Goal: Check status

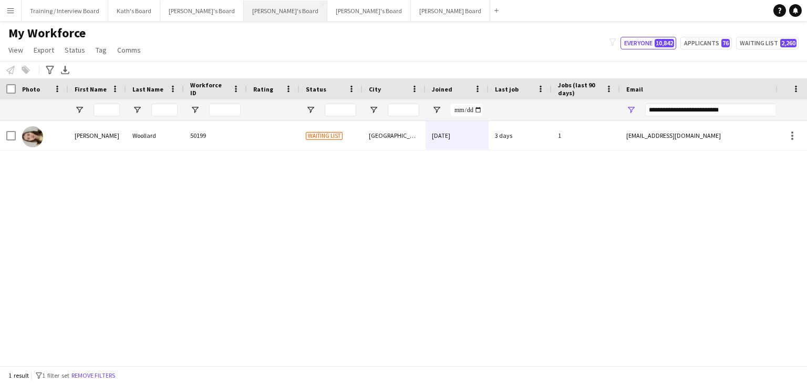
scroll to position [0, 6]
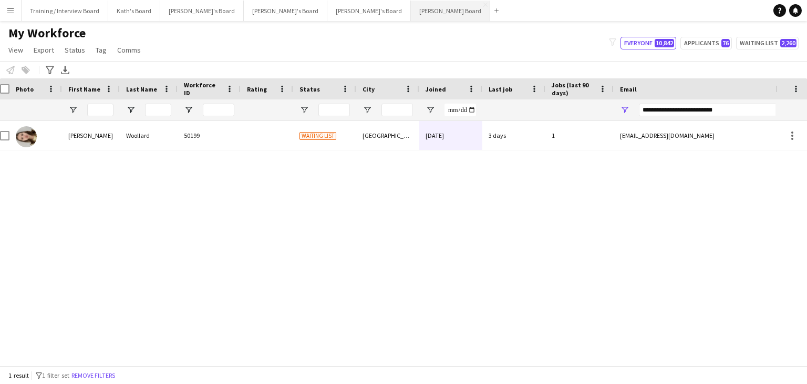
click at [411, 9] on button "[PERSON_NAME] Board Close" at bounding box center [450, 11] width 79 height 20
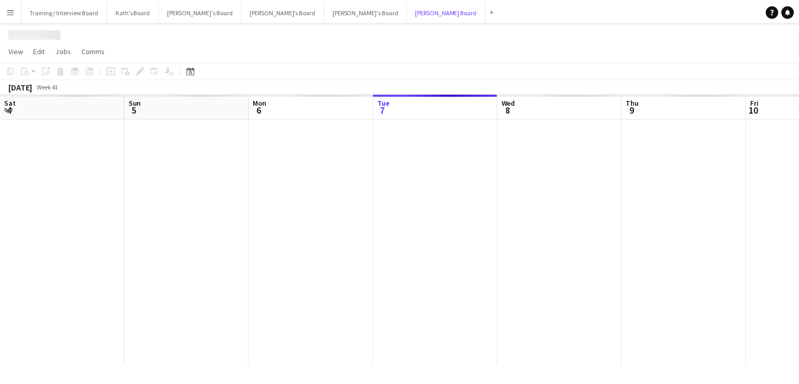
scroll to position [0, 251]
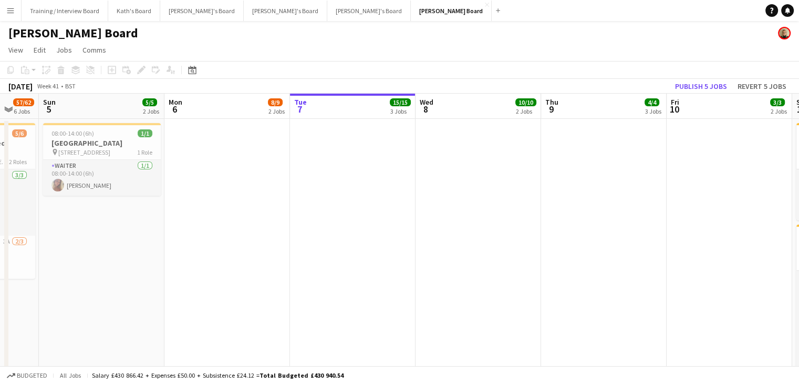
drag, startPoint x: 86, startPoint y: 108, endPoint x: 370, endPoint y: 116, distance: 283.9
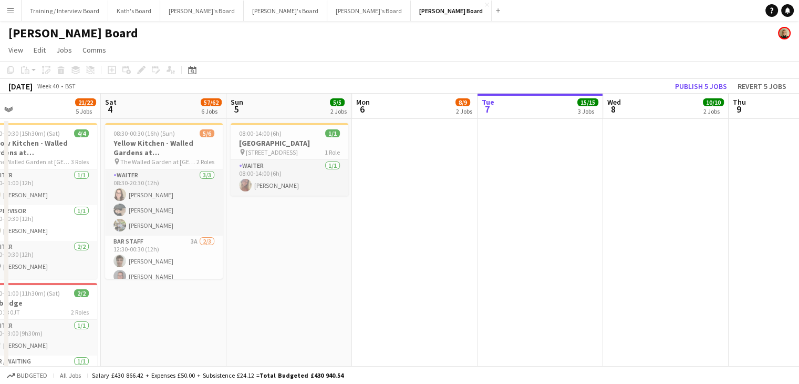
scroll to position [0, 246]
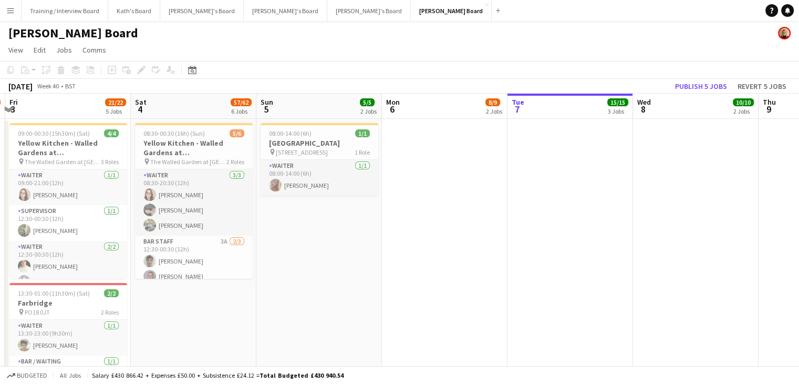
drag, startPoint x: 170, startPoint y: 110, endPoint x: 380, endPoint y: 111, distance: 209.7
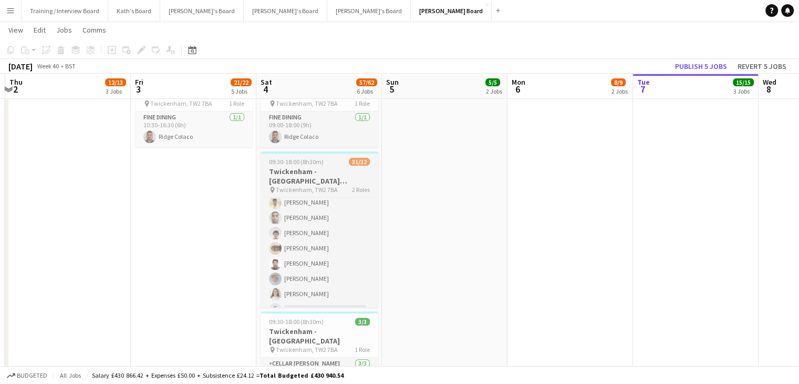
scroll to position [419, 0]
click at [15, 9] on button "Menu" at bounding box center [10, 10] width 21 height 21
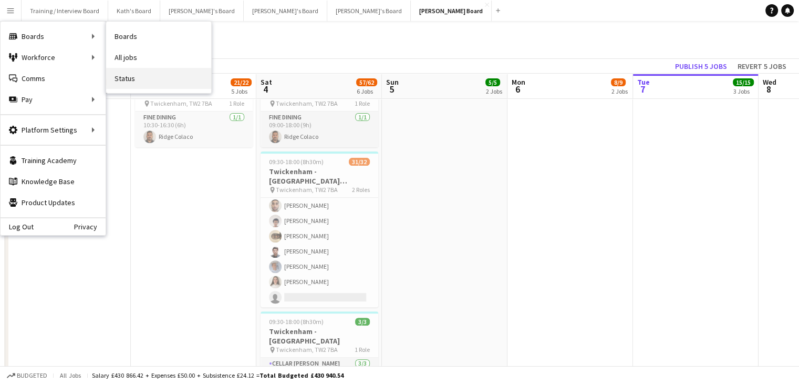
click at [138, 75] on link "Status" at bounding box center [158, 78] width 105 height 21
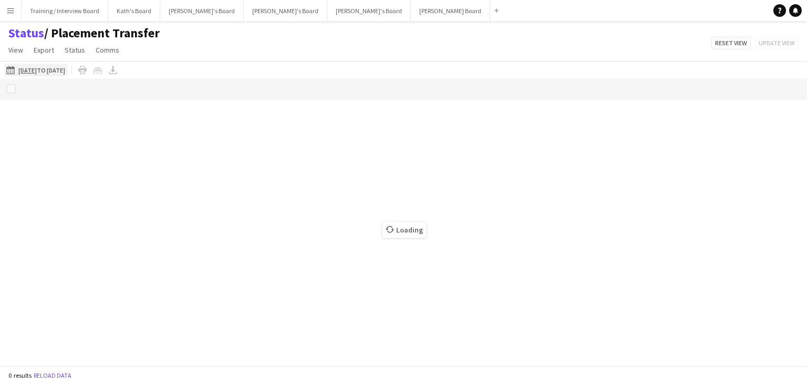
click at [8, 72] on app-icon "07-10-2025 to 13-10-2025" at bounding box center [12, 70] width 12 height 8
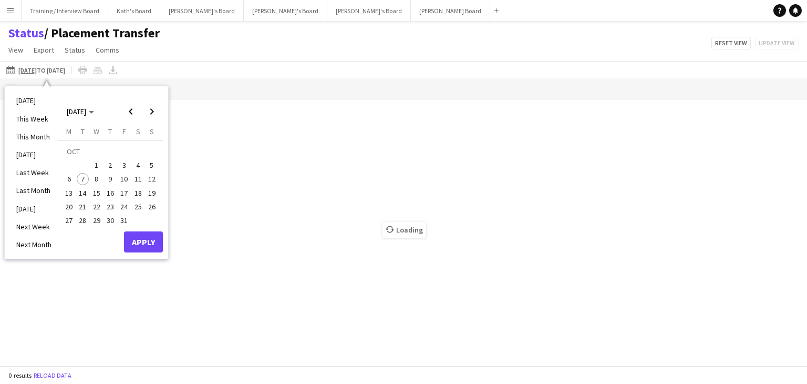
click at [139, 166] on span "4" at bounding box center [138, 165] width 13 height 13
click at [150, 240] on button "Apply" at bounding box center [143, 241] width 39 height 21
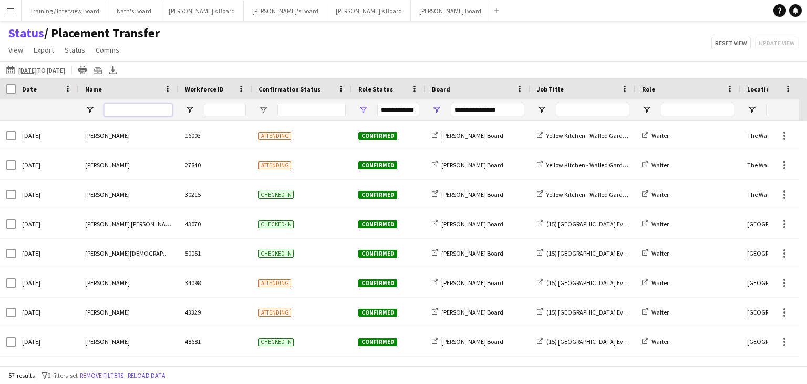
click at [128, 110] on input "Name Filter Input" at bounding box center [138, 110] width 68 height 13
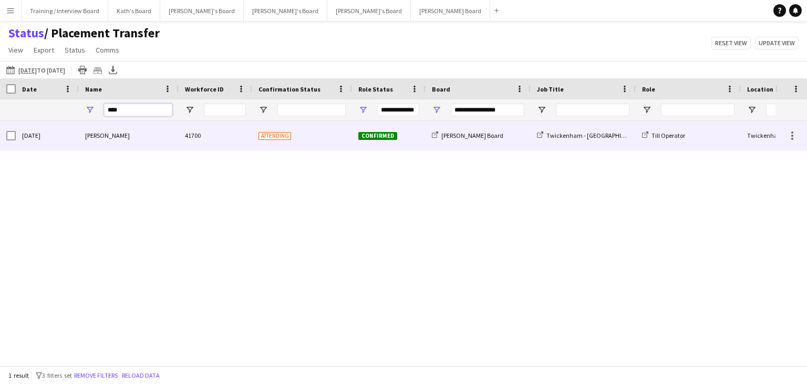
type input "****"
click at [152, 137] on div "[PERSON_NAME]" at bounding box center [129, 135] width 100 height 29
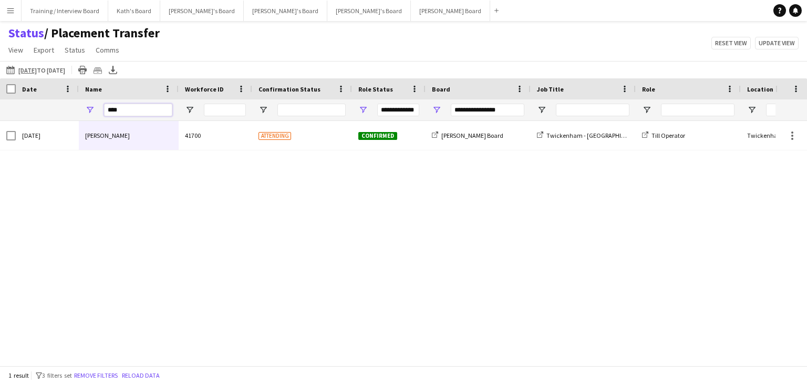
drag, startPoint x: 127, startPoint y: 109, endPoint x: 105, endPoint y: 109, distance: 21.6
click at [105, 109] on input "****" at bounding box center [138, 110] width 68 height 13
